Goal: Transaction & Acquisition: Purchase product/service

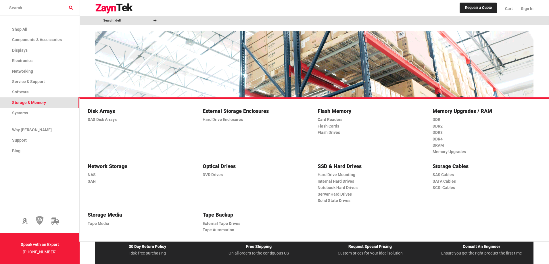
click at [31, 101] on span "Storage & Memory" at bounding box center [29, 102] width 34 height 5
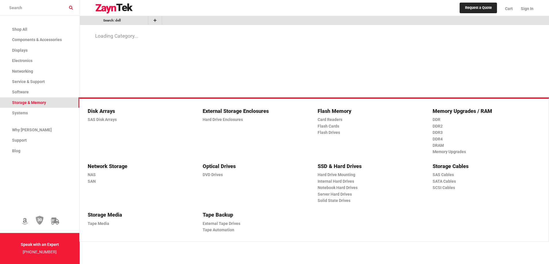
click at [341, 164] on h5 "SSD & Hard Drives" at bounding box center [369, 166] width 103 height 8
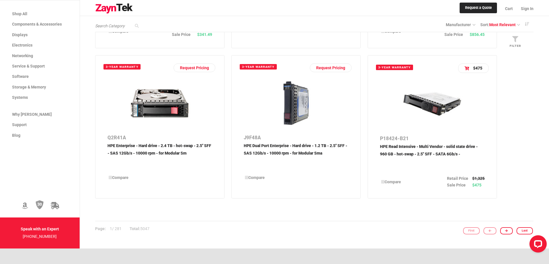
scroll to position [879, 0]
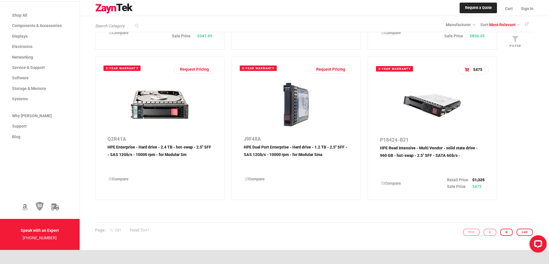
click at [158, 152] on p "HPE Enterprise - Hard drive - 2.4 TB - hot-swap - 2.5" SFF - SAS 12Gb/s - 10000…" at bounding box center [160, 158] width 105 height 28
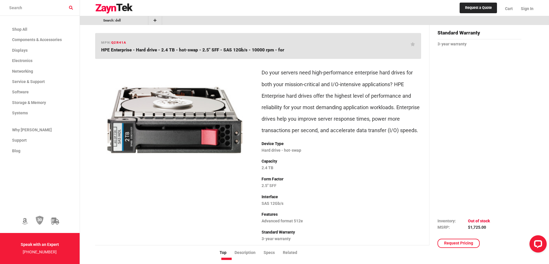
drag, startPoint x: 469, startPoint y: 229, endPoint x: 493, endPoint y: 226, distance: 24.3
click at [493, 226] on table "Inventory Out of stock MSRP $1,725.00" at bounding box center [479, 224] width 84 height 13
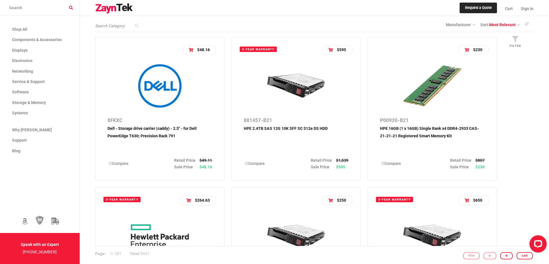
scroll to position [818, 0]
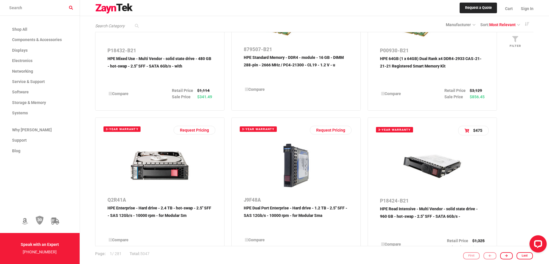
click at [71, 11] on input "search products" at bounding box center [40, 8] width 80 height 16
click at [71, 9] on input "search products" at bounding box center [40, 8] width 80 height 16
click at [70, 7] on input "search products" at bounding box center [40, 8] width 80 height 16
click at [36, 3] on input "search products" at bounding box center [40, 8] width 80 height 16
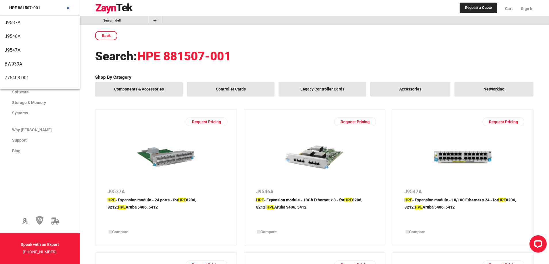
drag, startPoint x: 48, startPoint y: 9, endPoint x: 18, endPoint y: 7, distance: 29.7
click at [18, 7] on input "HPE 881507-001" at bounding box center [40, 8] width 80 height 16
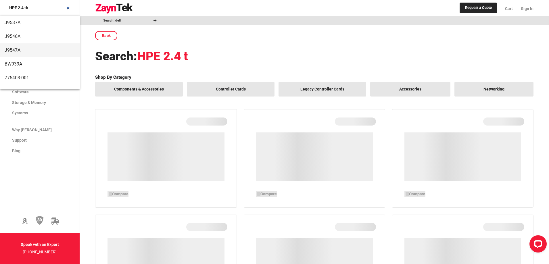
type input "HPE 2.4 tb"
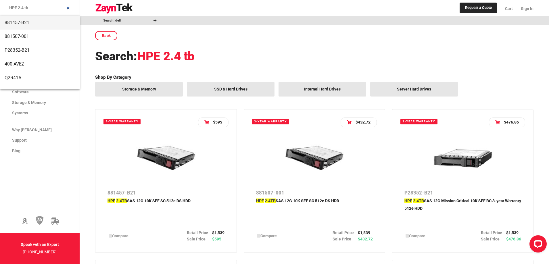
click at [30, 22] on span "881457-B21" at bounding box center [40, 23] width 71 height 14
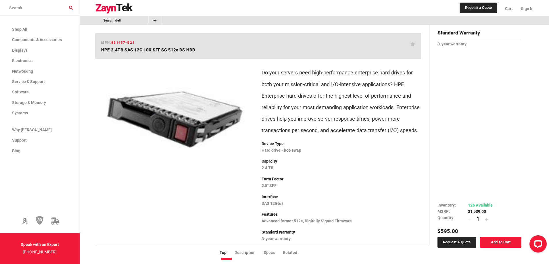
drag, startPoint x: 469, startPoint y: 210, endPoint x: 489, endPoint y: 210, distance: 20.1
click at [489, 210] on td "$1,539.00" at bounding box center [480, 212] width 25 height 6
drag, startPoint x: 492, startPoint y: 116, endPoint x: 483, endPoint y: 180, distance: 64.1
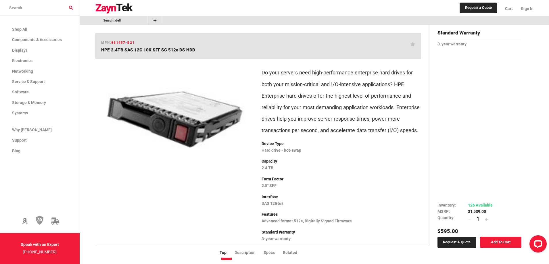
drag, startPoint x: 480, startPoint y: 91, endPoint x: 477, endPoint y: 94, distance: 3.7
click at [490, 16] on link "Request a Quote" at bounding box center [479, 9] width 46 height 19
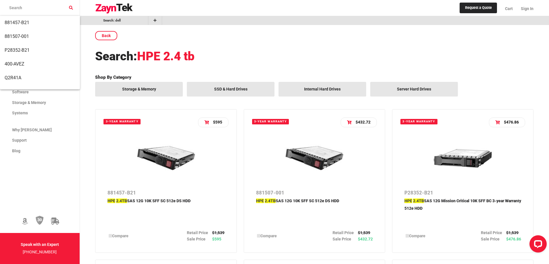
click at [218, 55] on h1 "Search: HPE 2.4 tb" at bounding box center [314, 56] width 438 height 16
click at [413, 56] on h1 "Search: HPE 2.4 tb" at bounding box center [314, 56] width 438 height 16
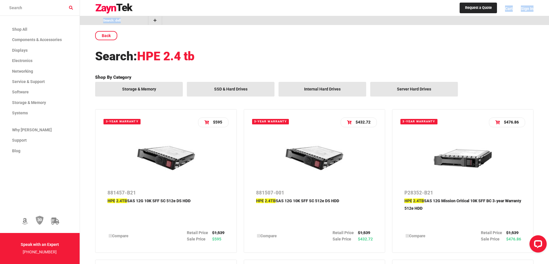
click at [479, 18] on link "Request a Quote" at bounding box center [479, 9] width 46 height 19
click at [415, 6] on div "Request a Quote Cart Sign In" at bounding box center [314, 8] width 438 height 16
